Goal: Check status: Check status

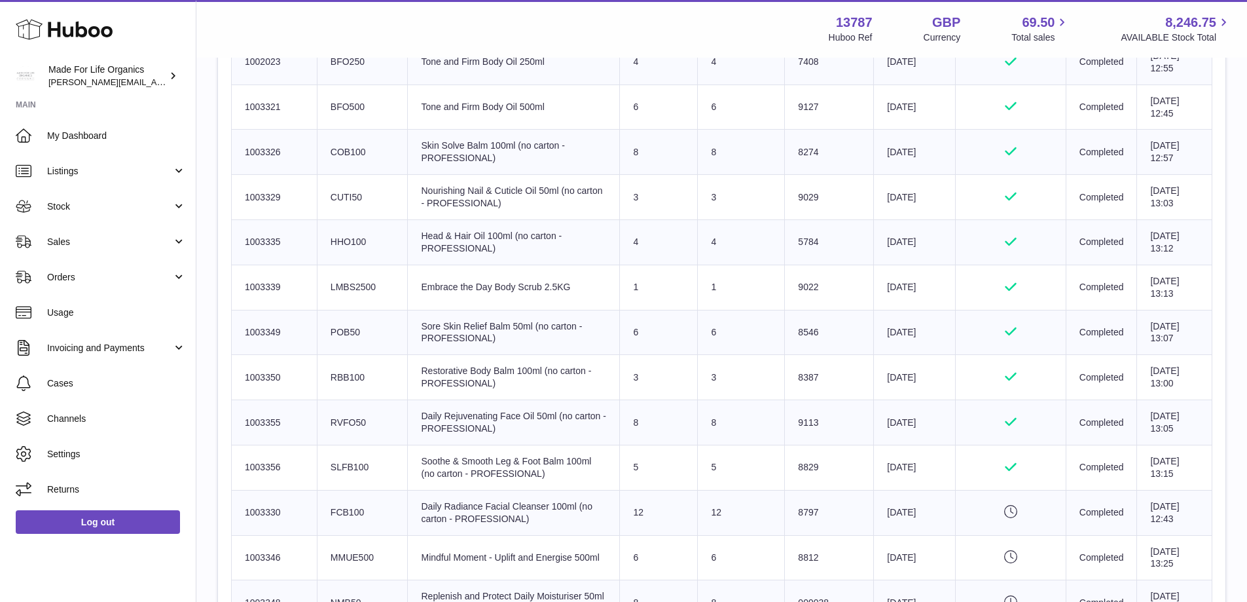
scroll to position [327, 0]
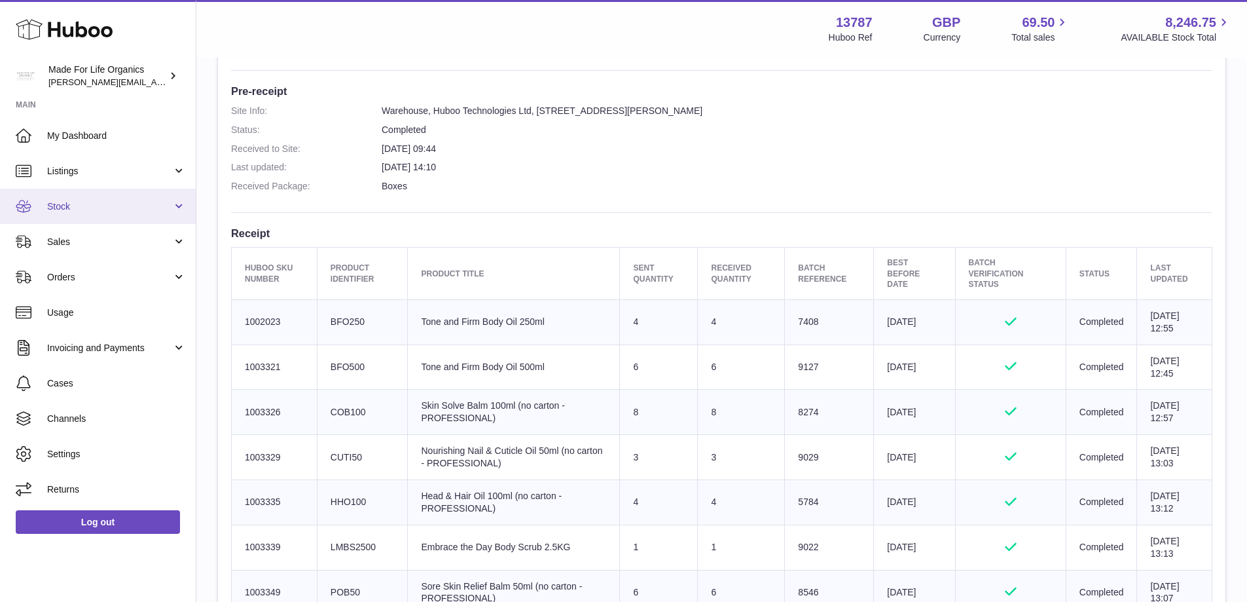
click at [75, 211] on span "Stock" at bounding box center [109, 206] width 125 height 12
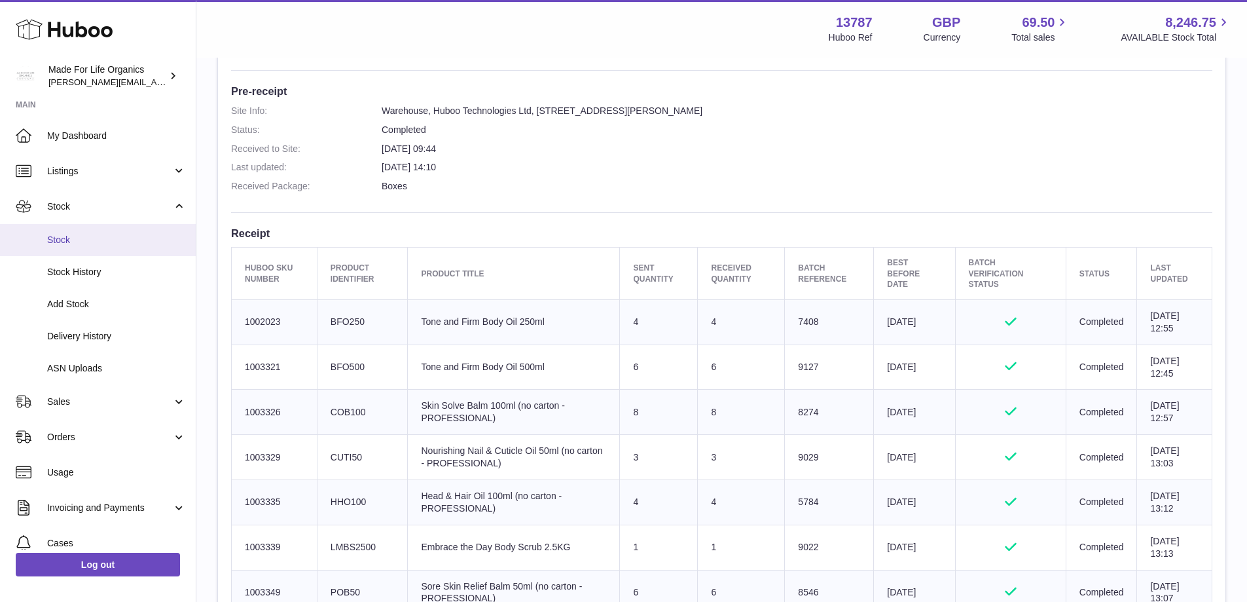
click at [76, 236] on span "Stock" at bounding box center [116, 240] width 139 height 12
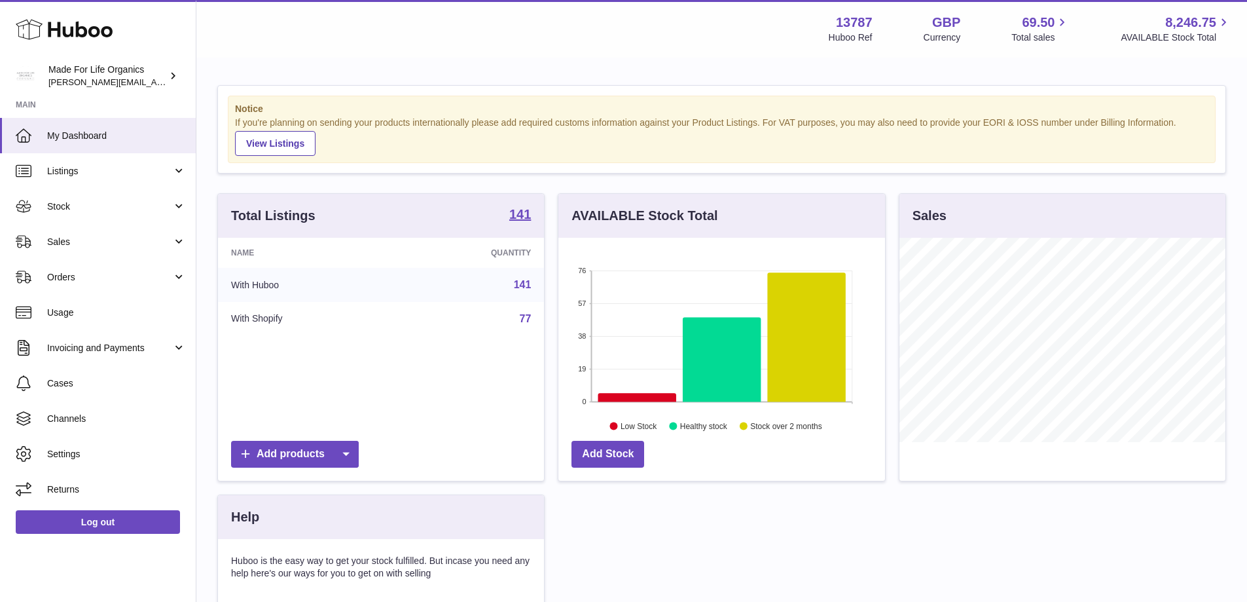
scroll to position [204, 327]
click at [73, 197] on link "Stock" at bounding box center [98, 206] width 196 height 35
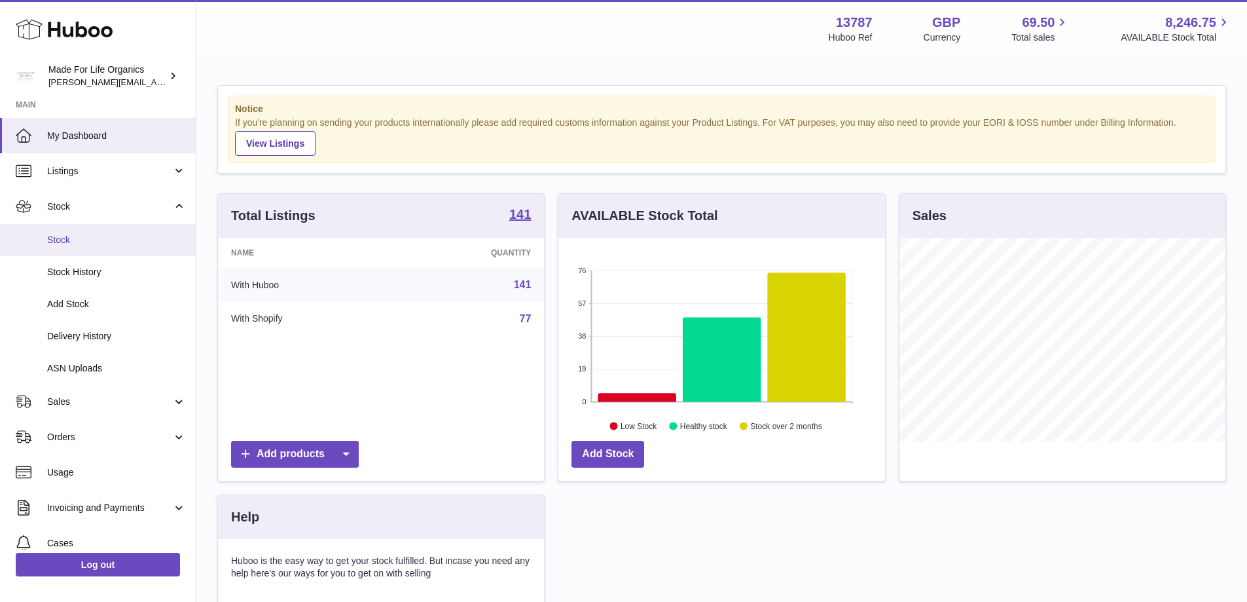
click at [79, 244] on span "Stock" at bounding box center [116, 240] width 139 height 12
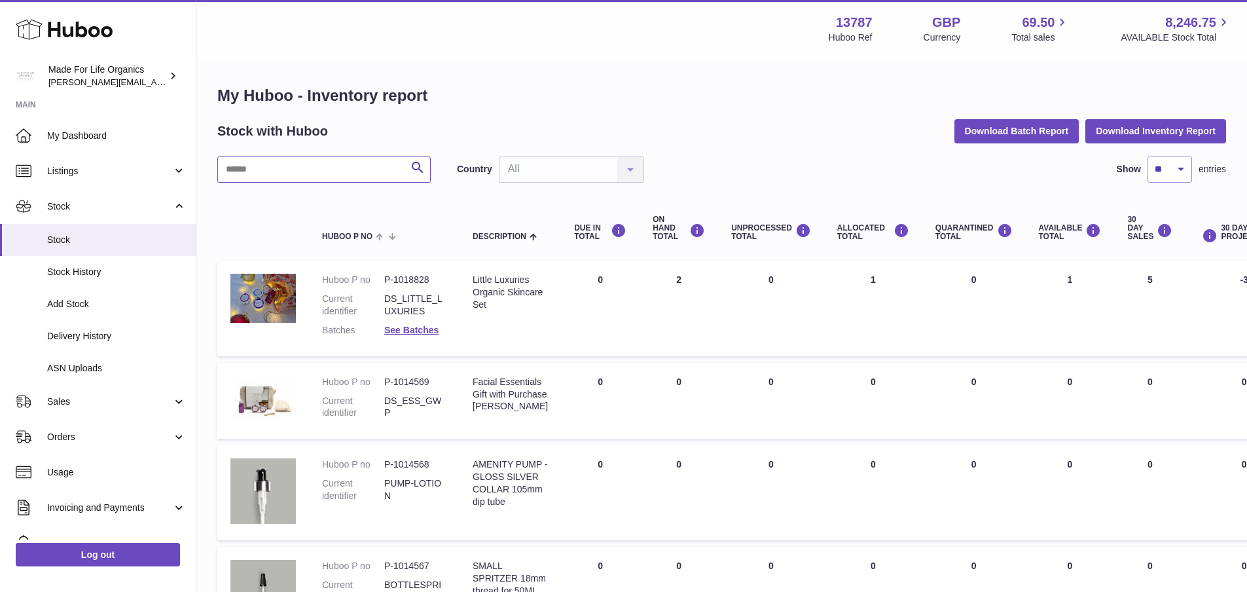
click at [282, 174] on input "text" at bounding box center [323, 169] width 213 height 26
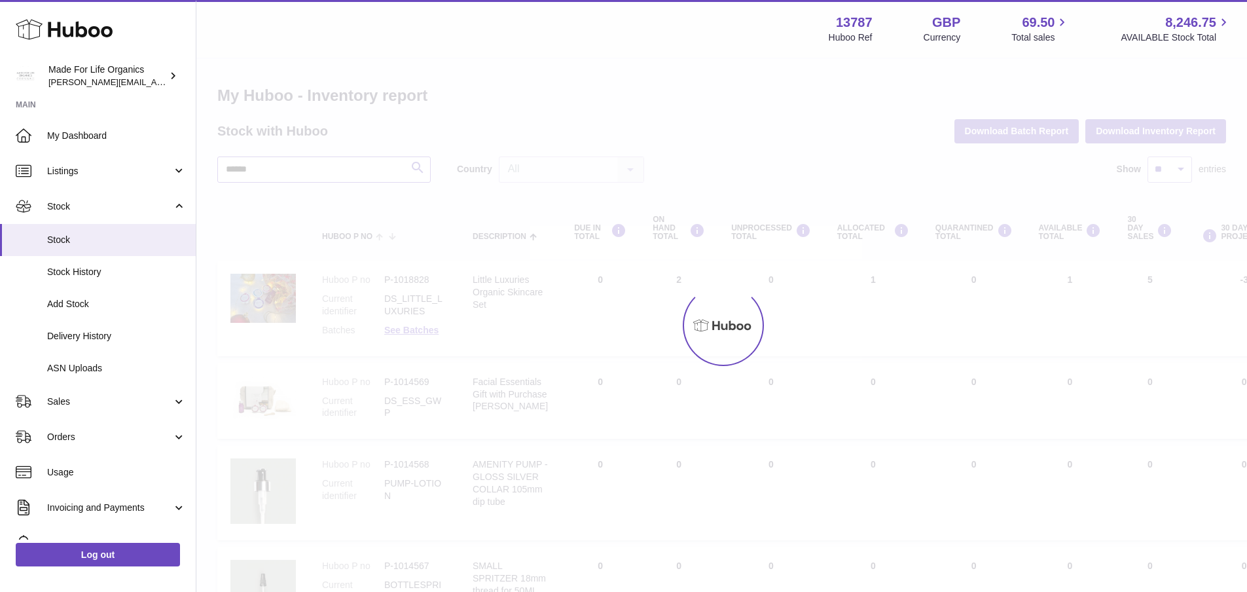
type input "******"
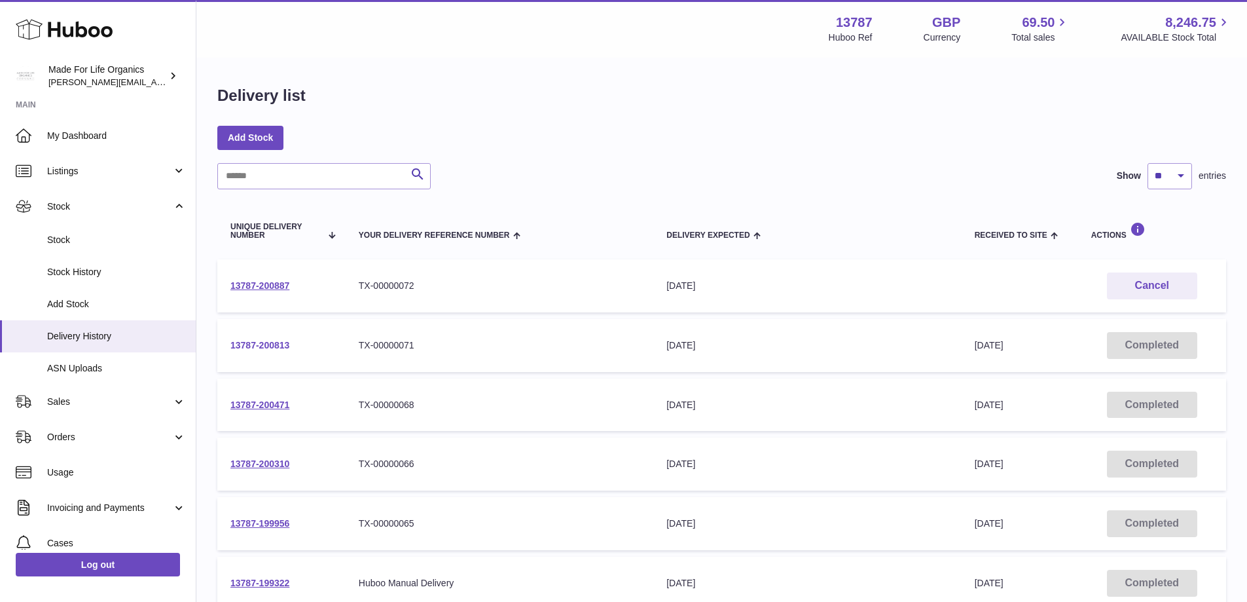
click at [266, 348] on link "13787-200813" at bounding box center [259, 345] width 59 height 10
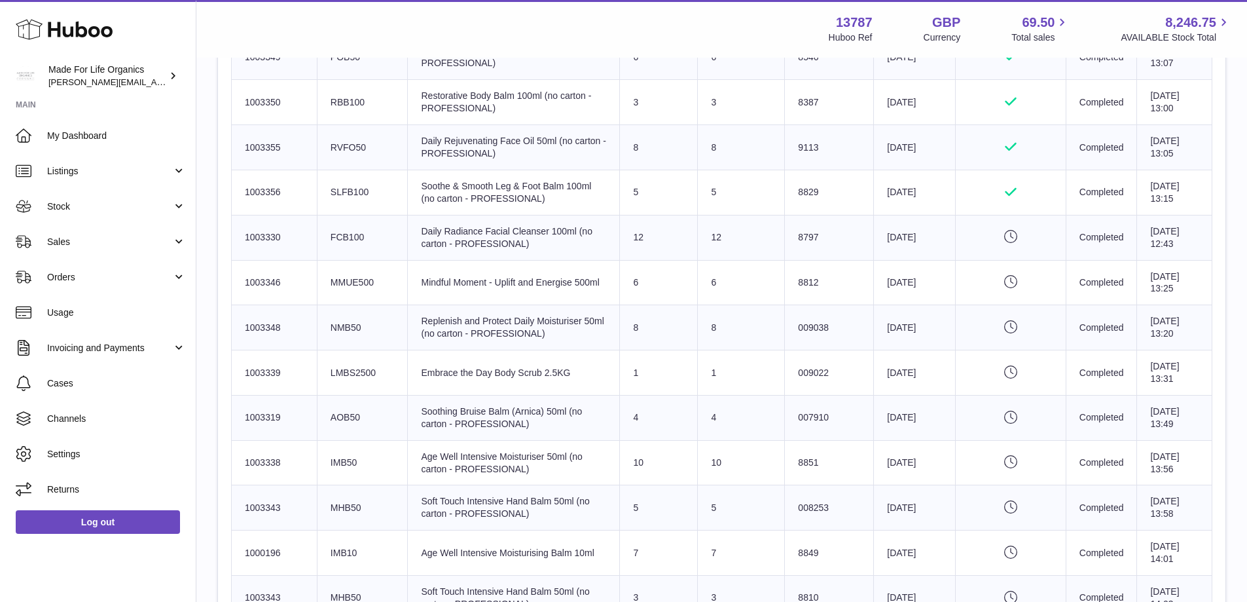
scroll to position [851, 0]
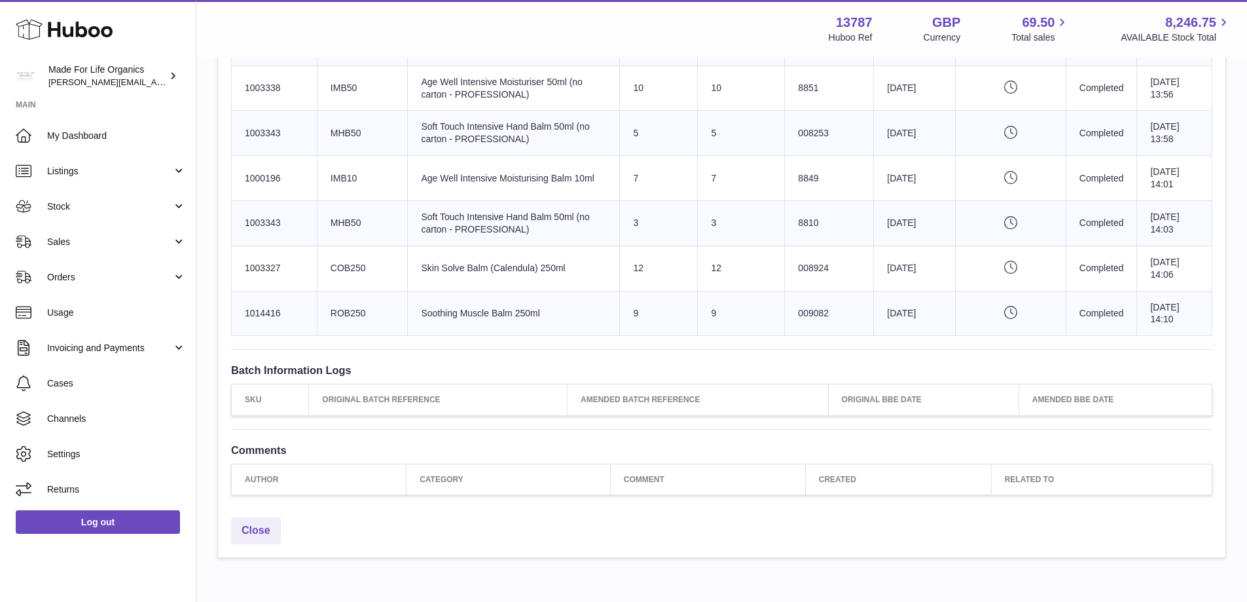
scroll to position [1295, 0]
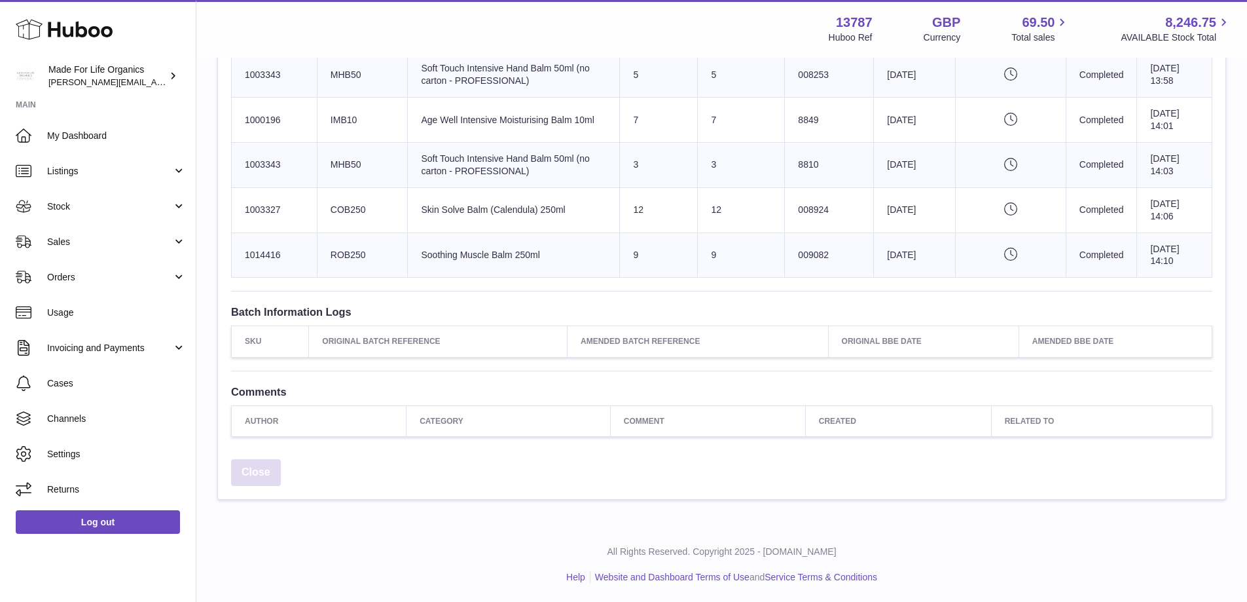
click at [261, 470] on link "Close" at bounding box center [256, 472] width 50 height 27
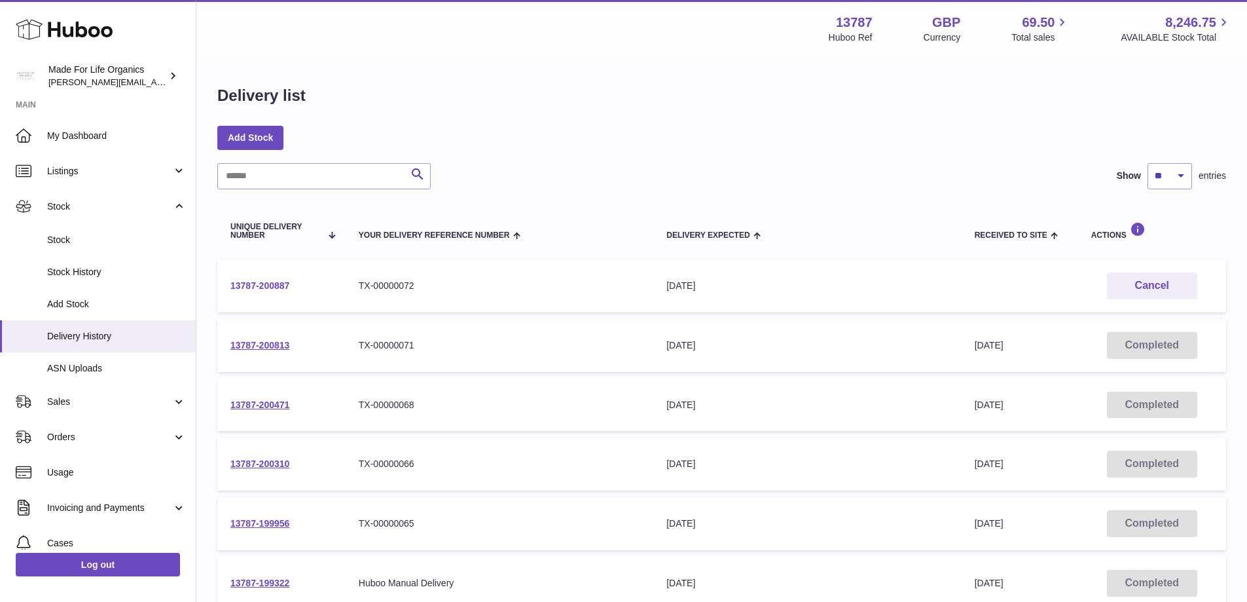
click at [261, 282] on link "13787-200887" at bounding box center [259, 285] width 59 height 10
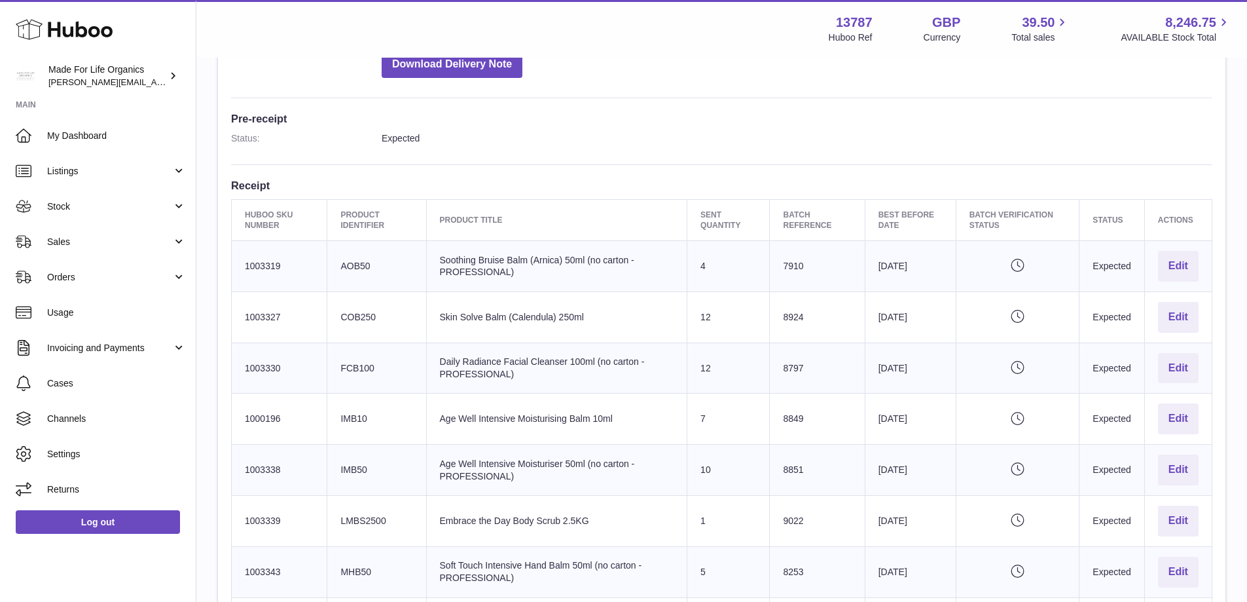
scroll to position [393, 0]
